Goal: Task Accomplishment & Management: Manage account settings

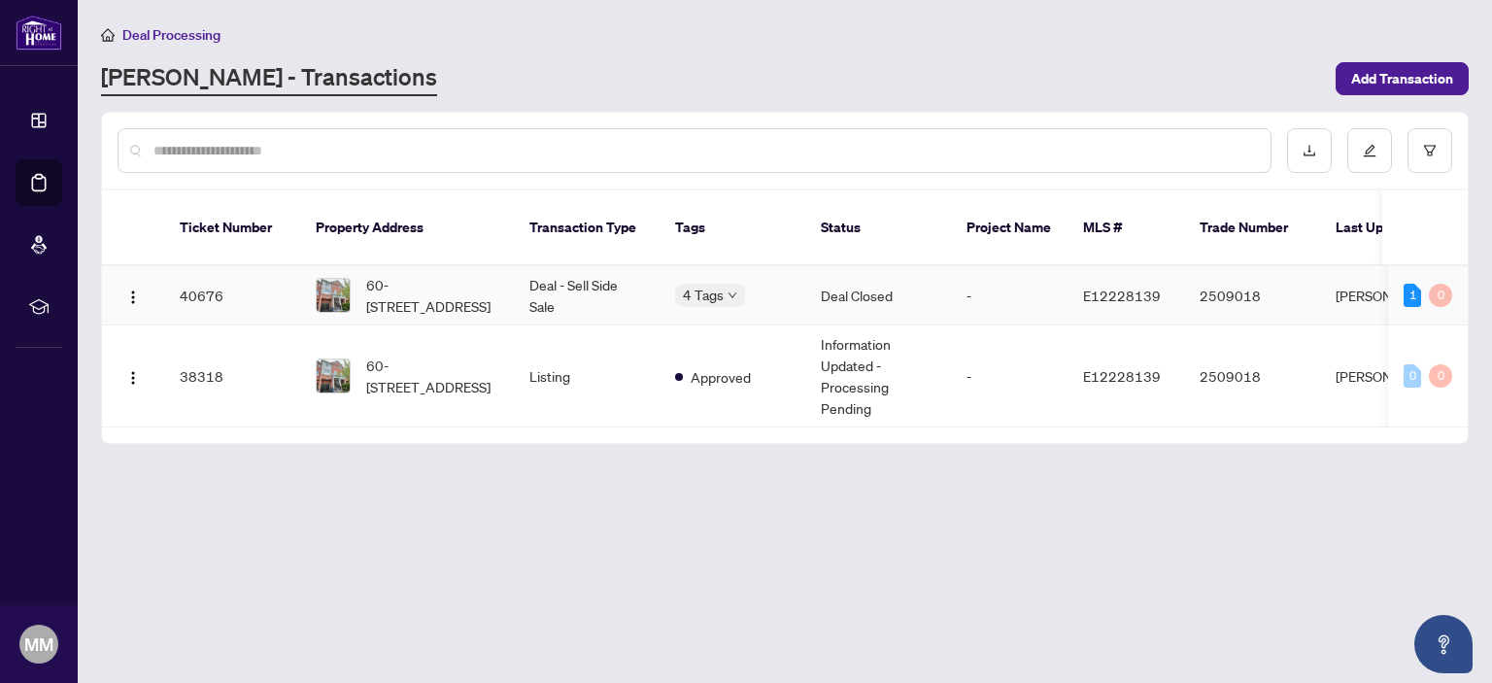
click at [443, 274] on span "60-[STREET_ADDRESS]" at bounding box center [432, 295] width 132 height 43
click at [443, 259] on main "Deal Processing [PERSON_NAME] - Transactions Add Transaction Ticket Number Prop…" at bounding box center [785, 341] width 1414 height 683
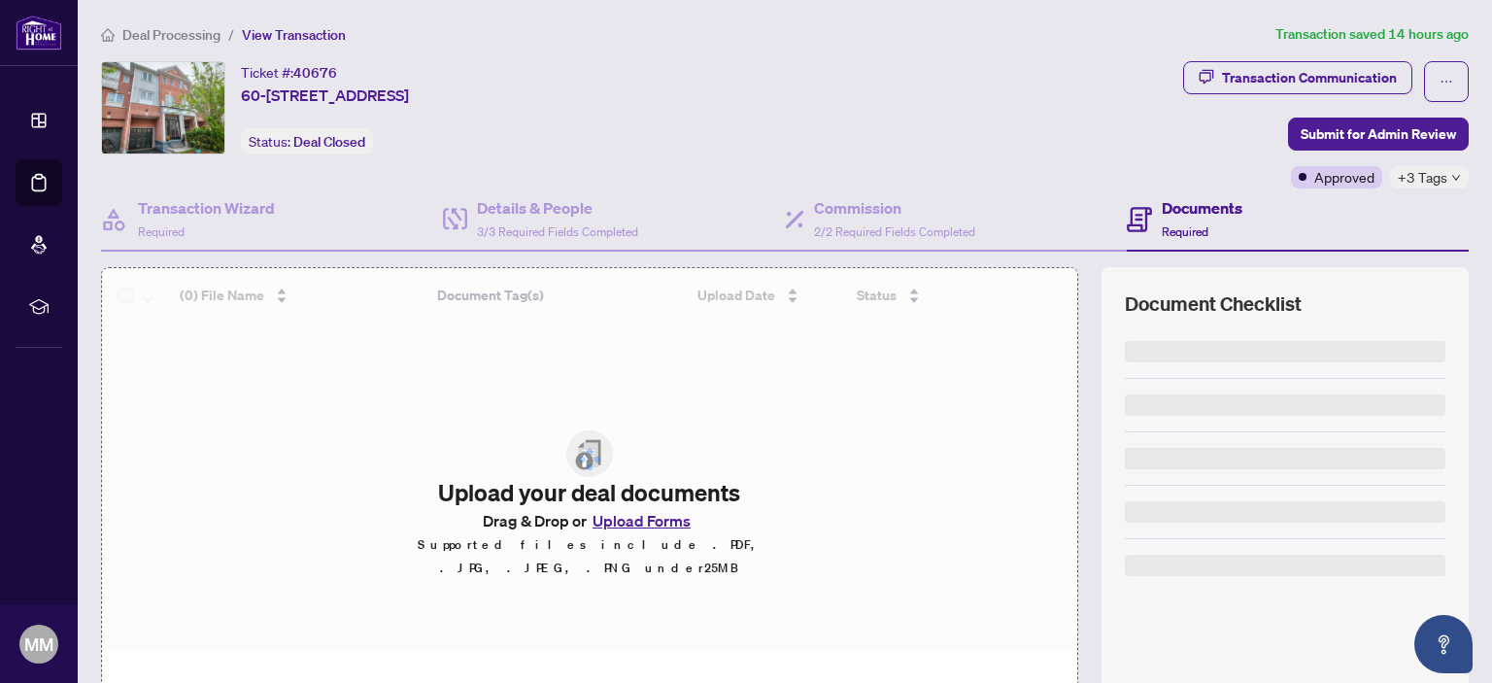
click at [827, 55] on div "Deal Processing / View Transaction Transaction saved 14 hours ago Ticket #: 406…" at bounding box center [784, 407] width 1383 height 768
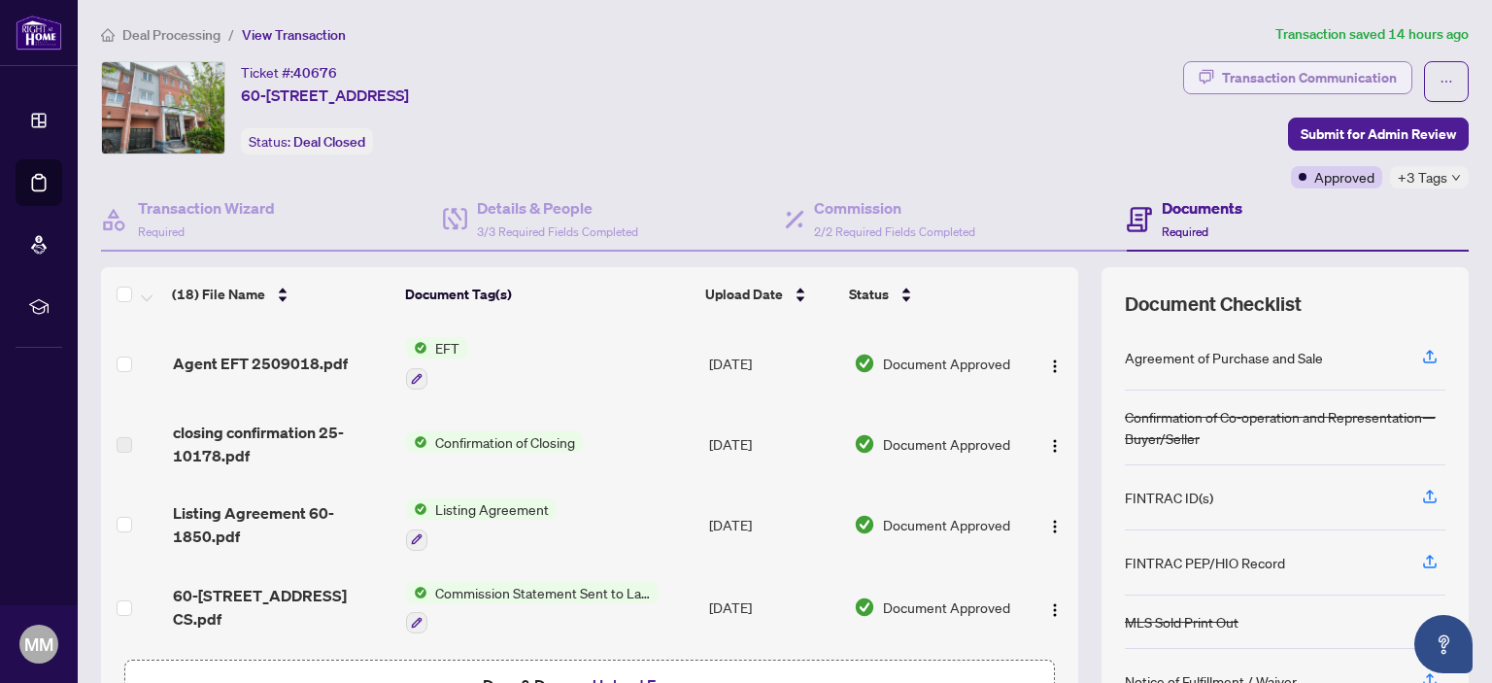
click at [1239, 79] on div "Transaction Communication" at bounding box center [1309, 77] width 175 height 31
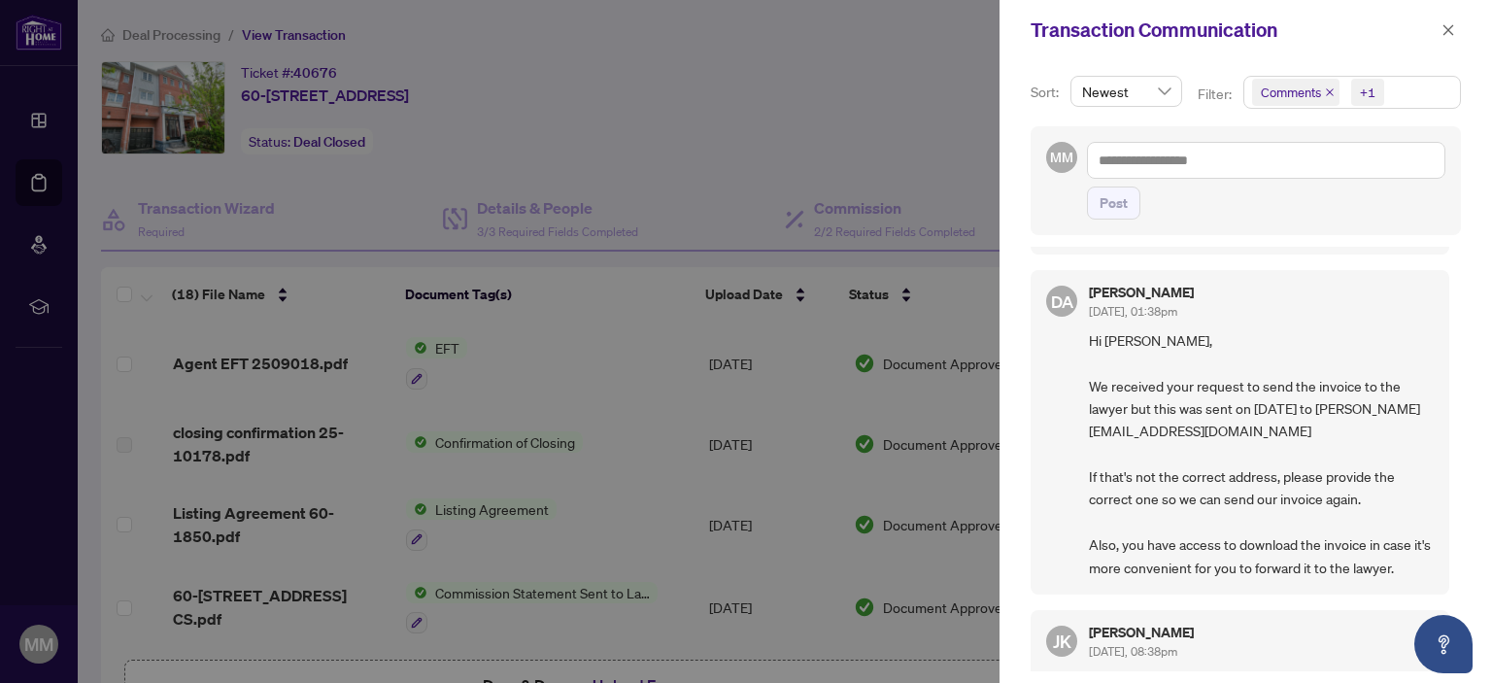
scroll to position [333, 0]
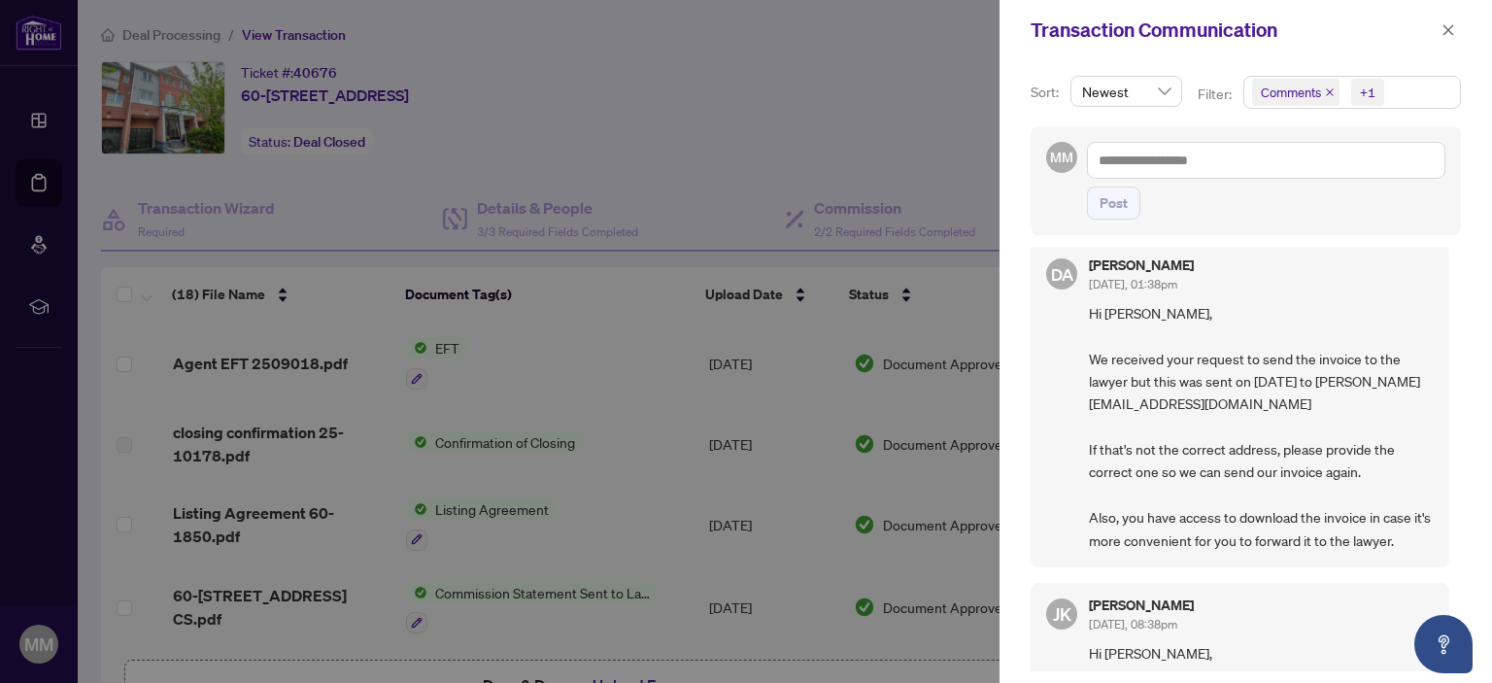
drag, startPoint x: 1455, startPoint y: 360, endPoint x: 1450, endPoint y: 273, distance: 87.5
click at [1450, 273] on div "Sort: Newest Filter: Comments +1 MM Post PO Peace Odiete [DATE], 09:28am Hi The…" at bounding box center [1245, 371] width 492 height 622
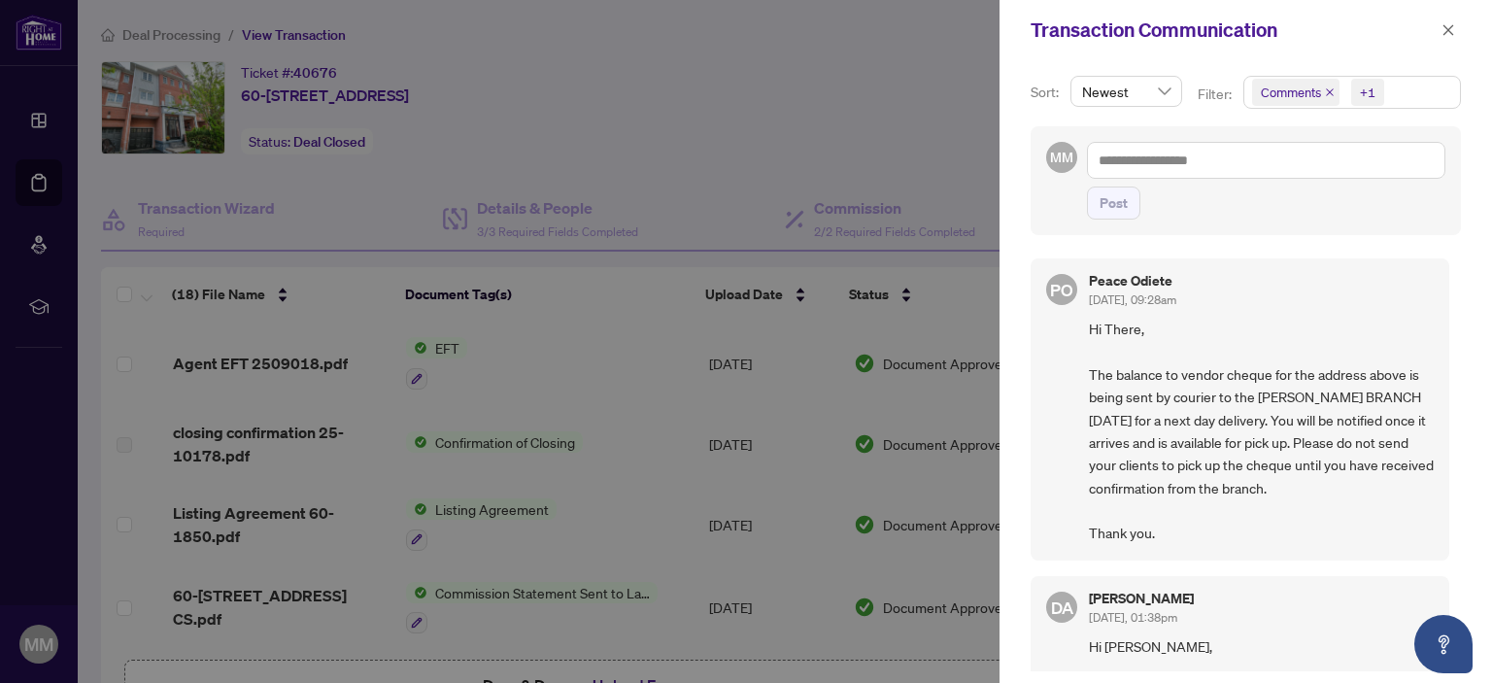
drag, startPoint x: 1381, startPoint y: 320, endPoint x: 1404, endPoint y: 321, distance: 23.3
click at [1404, 321] on span "Hi There, The balance to vendor cheque for the address above is being sent by c…" at bounding box center [1261, 431] width 345 height 227
click at [1316, 209] on div "Post" at bounding box center [1266, 202] width 358 height 33
click at [680, 123] on div at bounding box center [746, 341] width 1492 height 683
click at [762, 98] on div at bounding box center [746, 341] width 1492 height 683
